Goal: Task Accomplishment & Management: Manage account settings

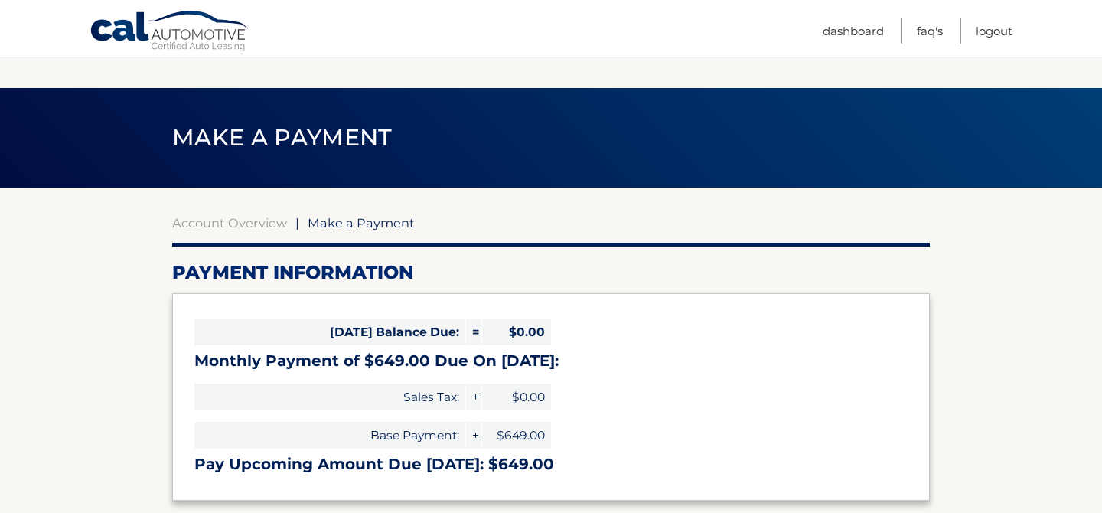
select select "YmFjMDU4M2QtOTBhMi00ZmMxLTlhYmItOTg5NTBiYTVkM2E0"
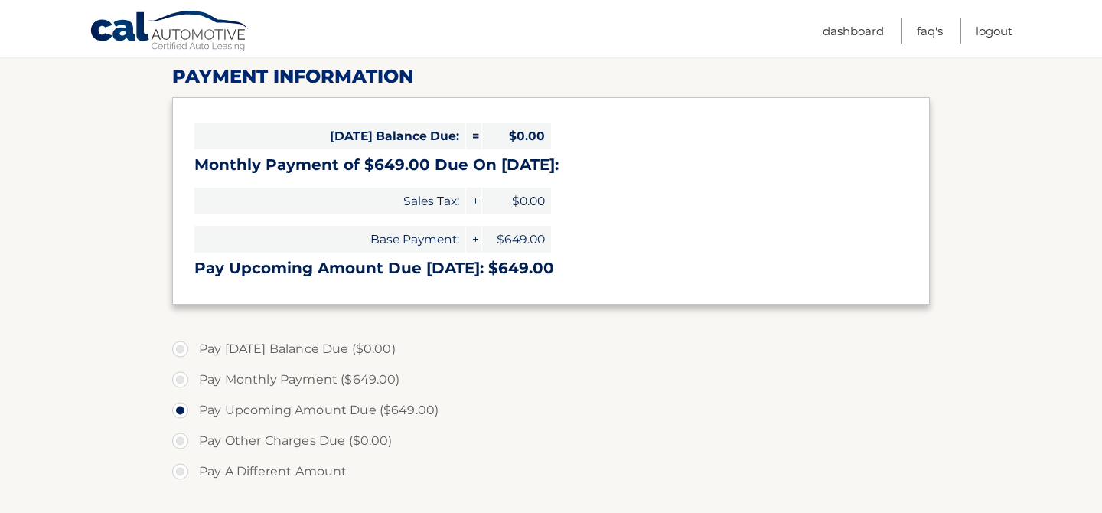
scroll to position [256, 0]
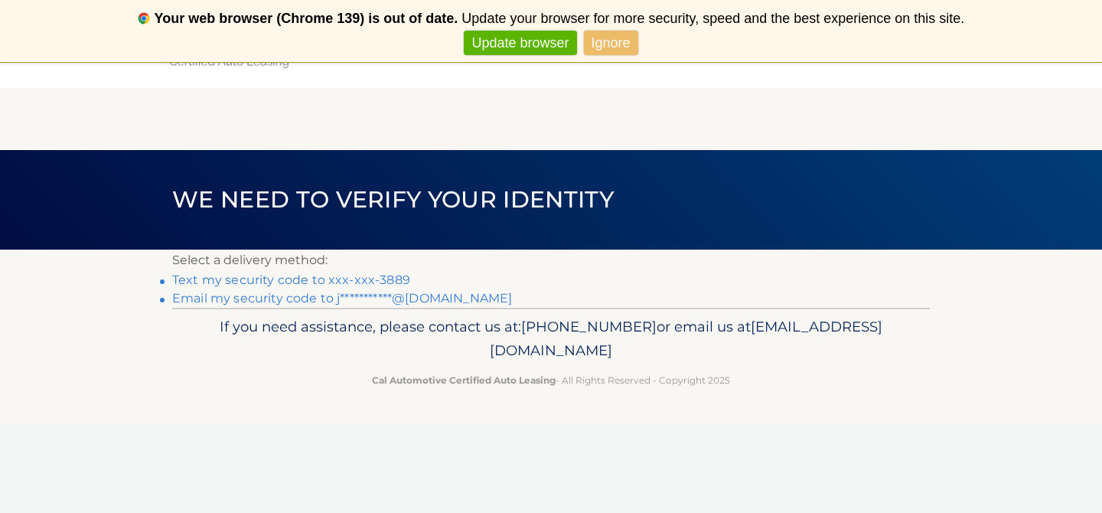
click at [389, 277] on link "Text my security code to xxx-xxx-3889" at bounding box center [291, 279] width 238 height 15
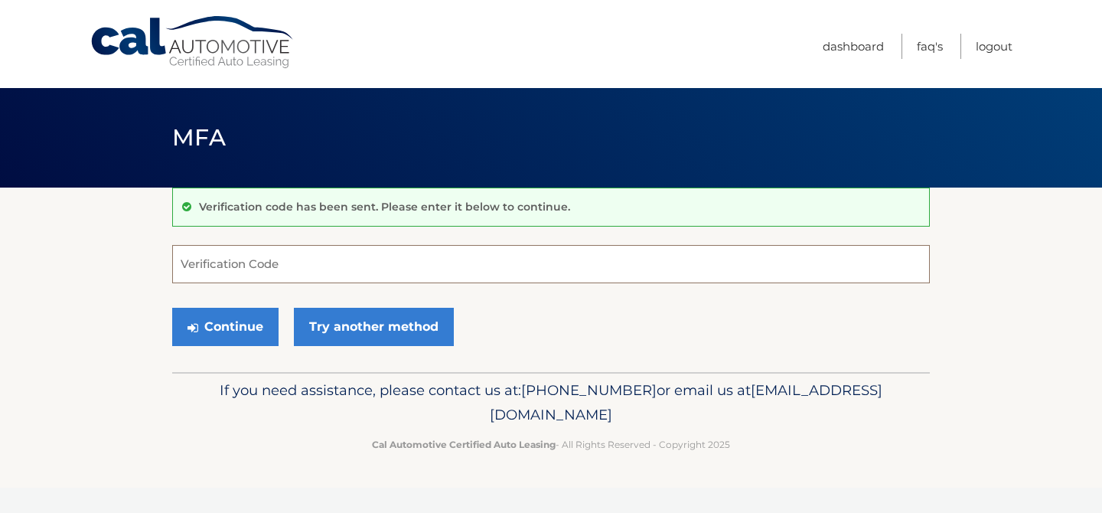
click at [391, 252] on input "Verification Code" at bounding box center [551, 264] width 758 height 38
click at [359, 260] on input "Verification Code" at bounding box center [551, 264] width 758 height 38
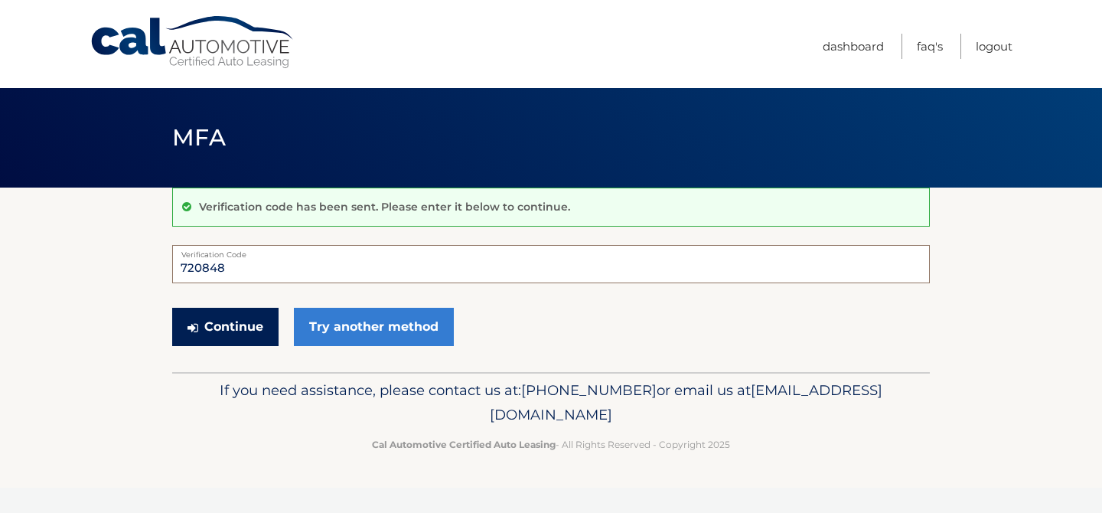
type input "720848"
click at [237, 328] on button "Continue" at bounding box center [225, 327] width 106 height 38
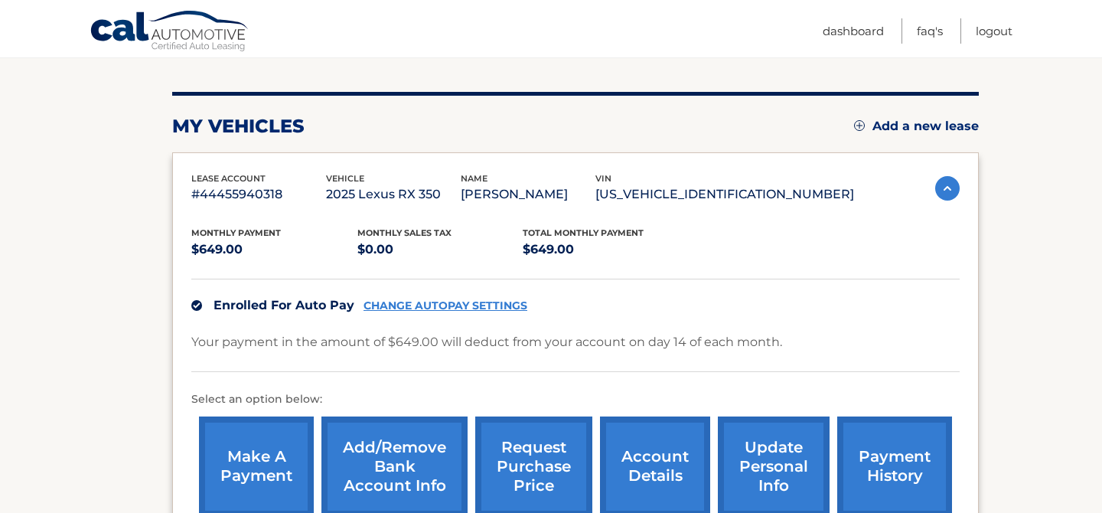
scroll to position [194, 0]
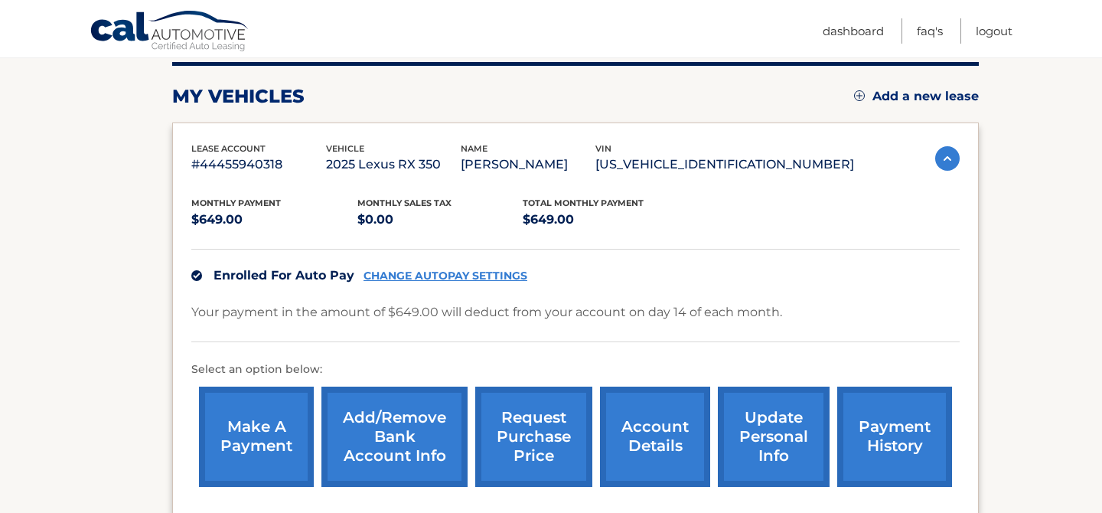
click at [400, 436] on link "Add/Remove bank account info" at bounding box center [394, 437] width 146 height 100
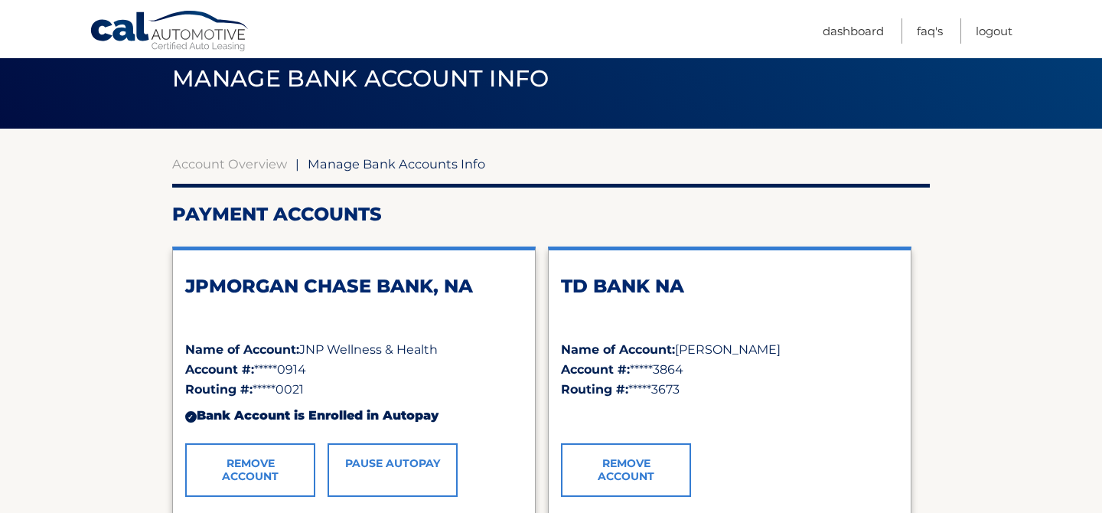
scroll to position [139, 0]
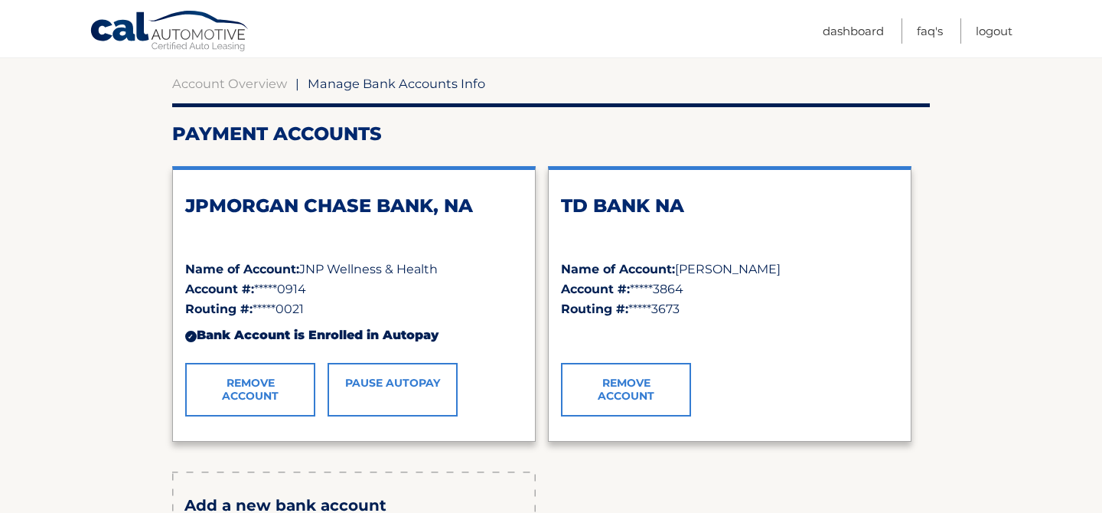
click at [289, 383] on link "Remove Account" at bounding box center [250, 390] width 130 height 54
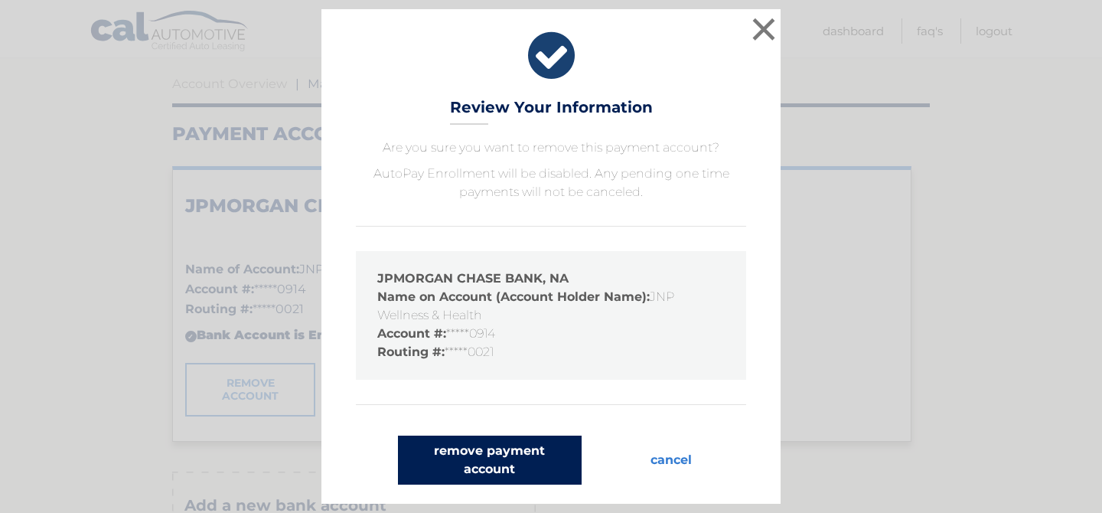
click at [496, 455] on button "remove payment account" at bounding box center [490, 460] width 184 height 49
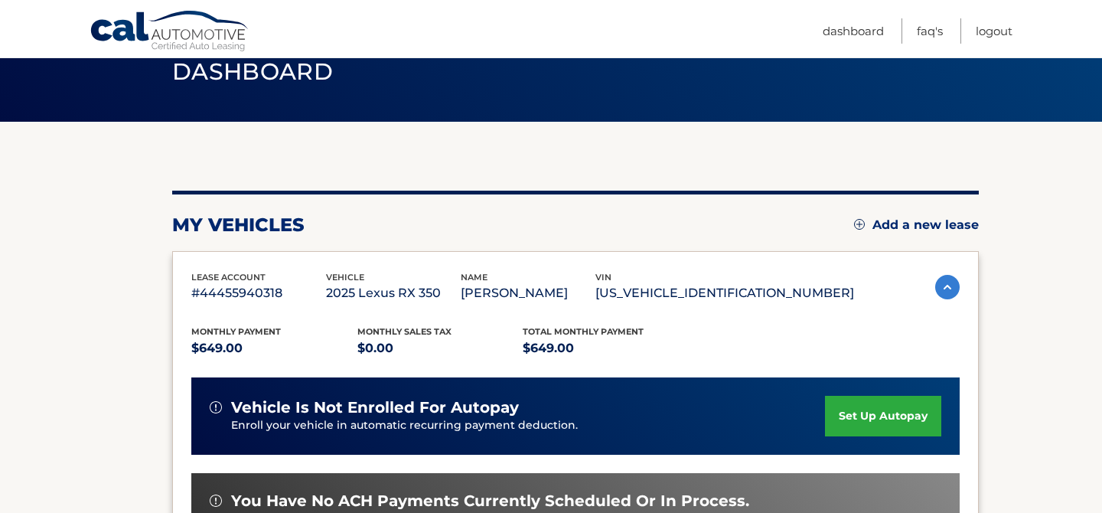
scroll to position [76, 0]
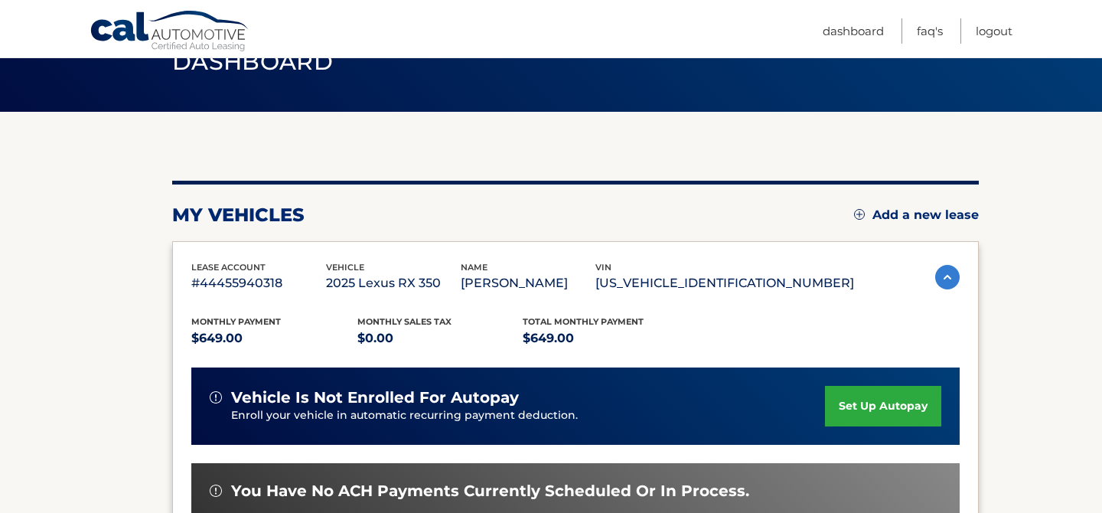
click at [869, 407] on link "set up autopay" at bounding box center [883, 406] width 116 height 41
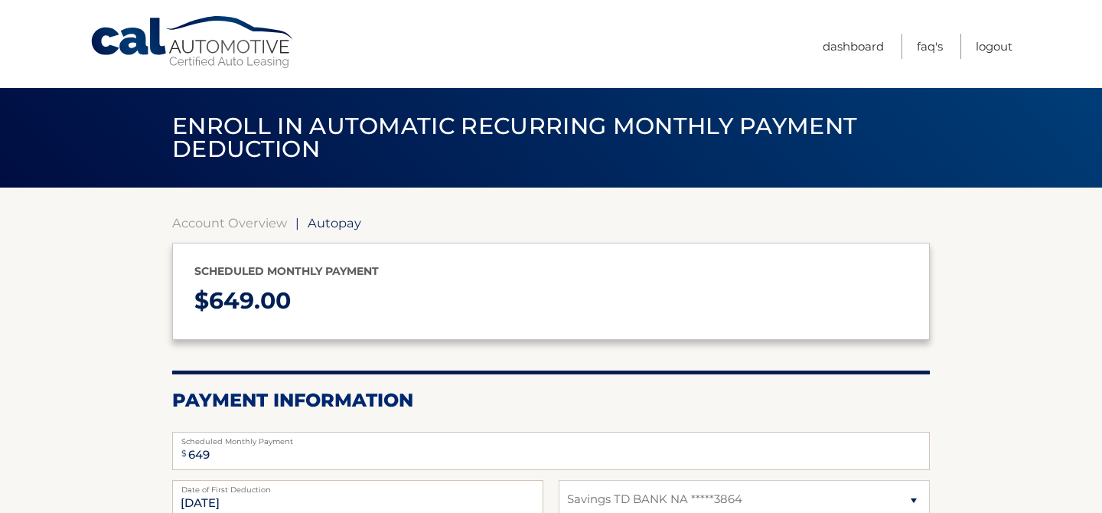
select select "NTA3NWM3ZGYtYThhZC00YTNhLTgwYWMtOGNmMGM1NTgyMTBi"
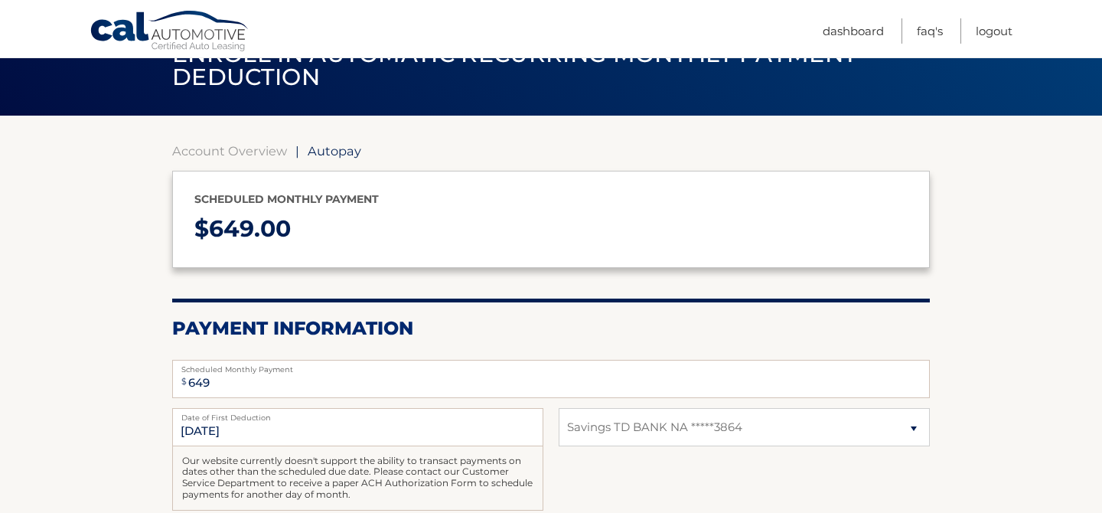
scroll to position [161, 0]
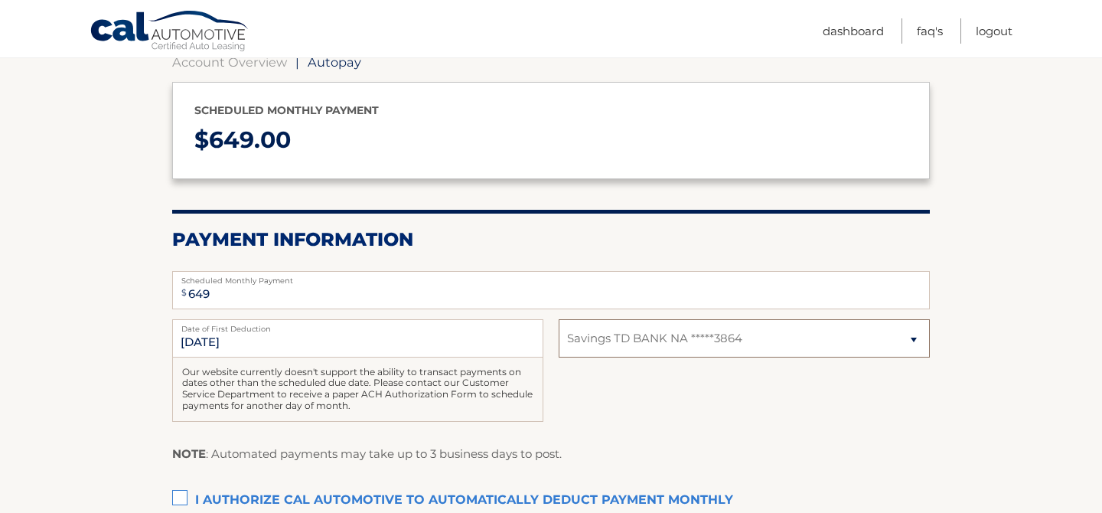
click at [648, 340] on select "Select Bank Account Savings TD BANK NA *****3864" at bounding box center [744, 338] width 371 height 38
click at [559, 319] on select "Select Bank Account Savings TD BANK NA *****3864" at bounding box center [744, 338] width 371 height 38
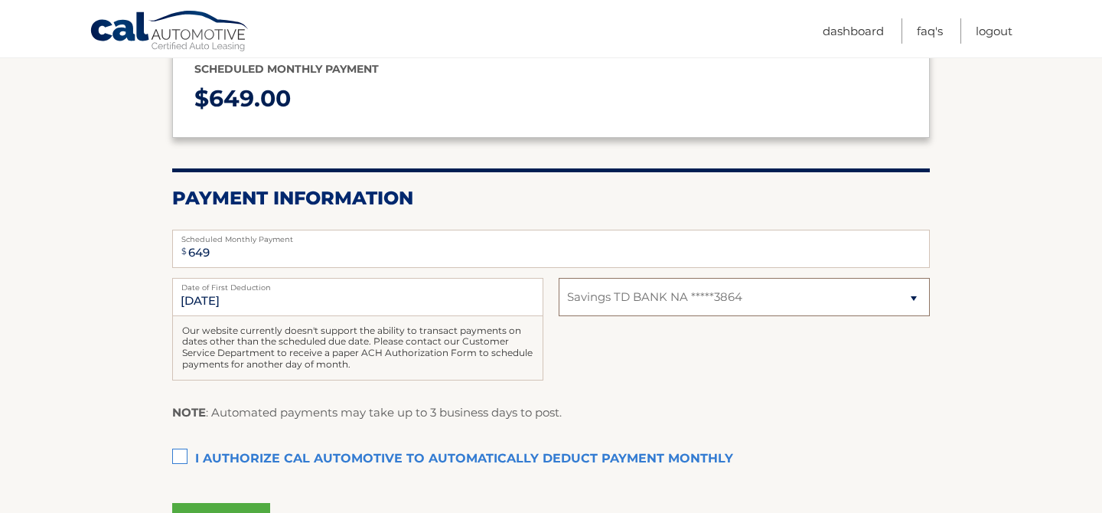
scroll to position [286, 0]
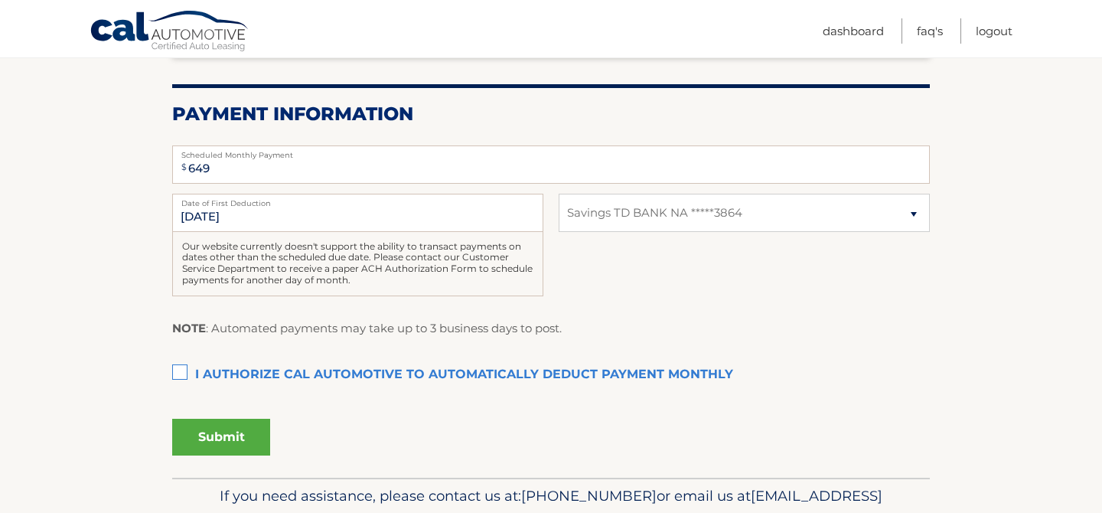
click at [178, 371] on label "I authorize cal automotive to automatically deduct payment monthly This checkbo…" at bounding box center [551, 375] width 758 height 31
click at [0, 0] on input "I authorize cal automotive to automatically deduct payment monthly This checkbo…" at bounding box center [0, 0] width 0 height 0
click at [211, 434] on button "Submit" at bounding box center [221, 437] width 98 height 37
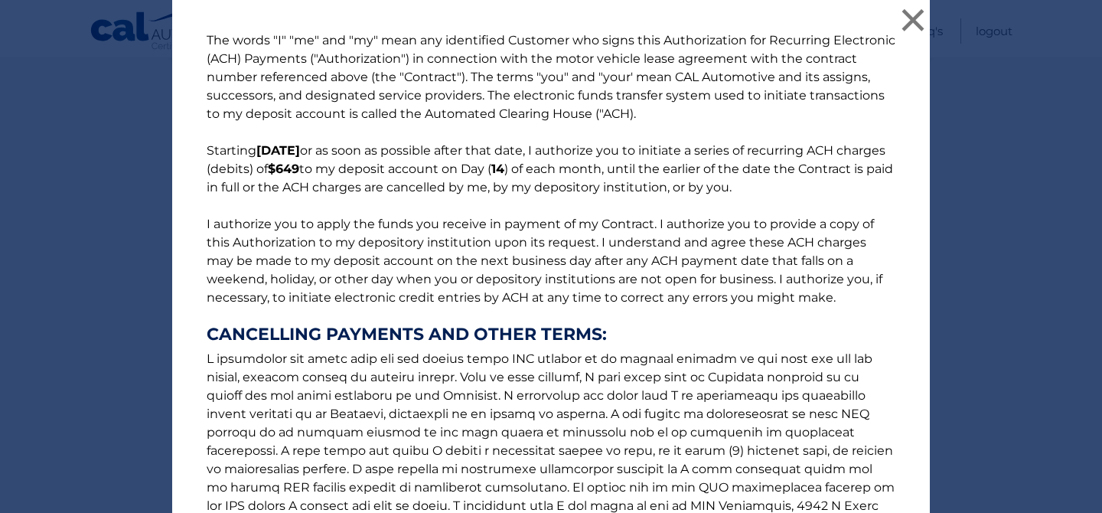
scroll to position [210, 0]
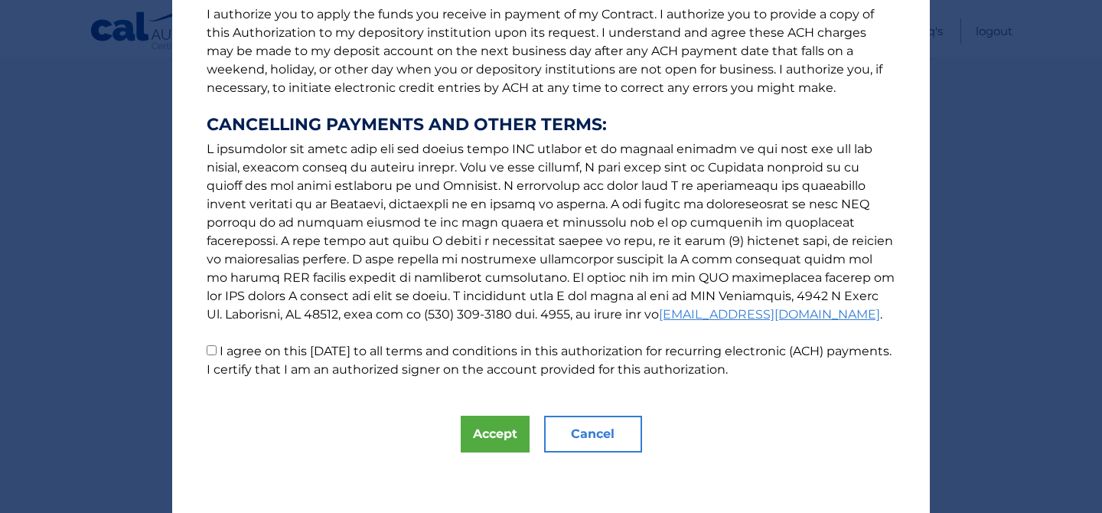
click at [211, 351] on input "I agree on this 10/08/2025 to all terms and conditions in this authorization fo…" at bounding box center [212, 350] width 10 height 10
checkbox input "true"
click at [506, 429] on button "Accept" at bounding box center [495, 434] width 69 height 37
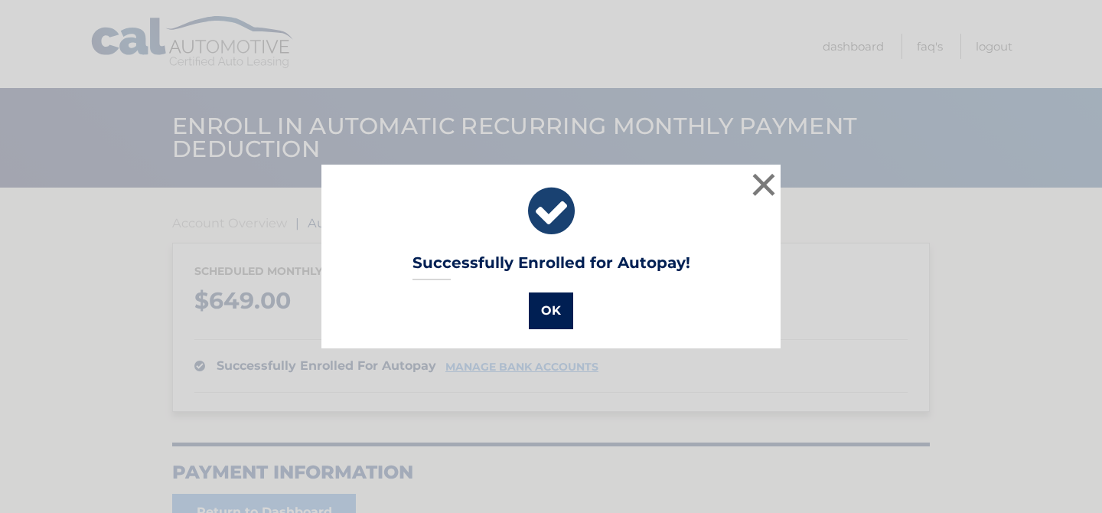
click at [544, 312] on button "OK" at bounding box center [551, 310] width 44 height 37
